Goal: Information Seeking & Learning: Learn about a topic

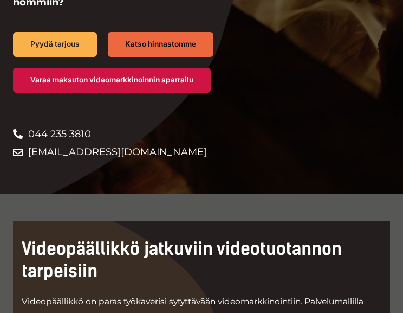
scroll to position [273, 0]
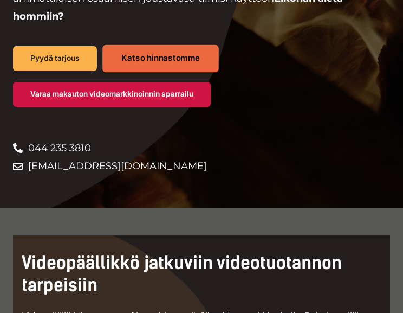
click at [181, 55] on span "Katso hinnastomme" at bounding box center [160, 59] width 78 height 8
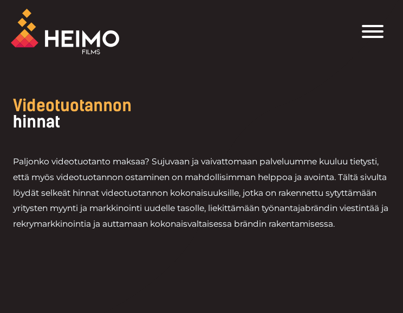
click at [186, 96] on div at bounding box center [201, 160] width 403 height 320
click at [373, 2] on div "Etusivu Palvelut VIDEOTUOTANTOPALVELUT Videot palveluna: Videopäällikkö Mitä vi…" at bounding box center [319, 31] width 146 height 63
click at [376, 27] on span "Toggle Menu" at bounding box center [373, 31] width 22 height 13
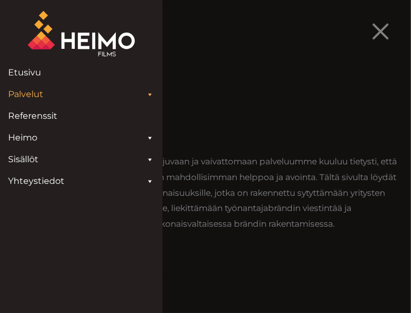
click at [376, 27] on div "Header Widget 1" at bounding box center [381, 32] width 28 height 22
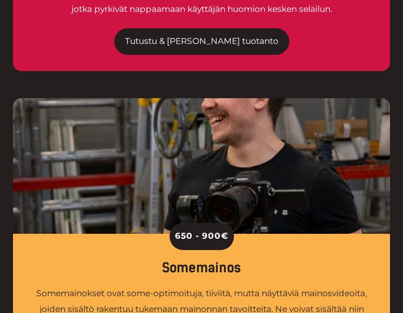
scroll to position [1642, 0]
